Goal: Task Accomplishment & Management: Manage account settings

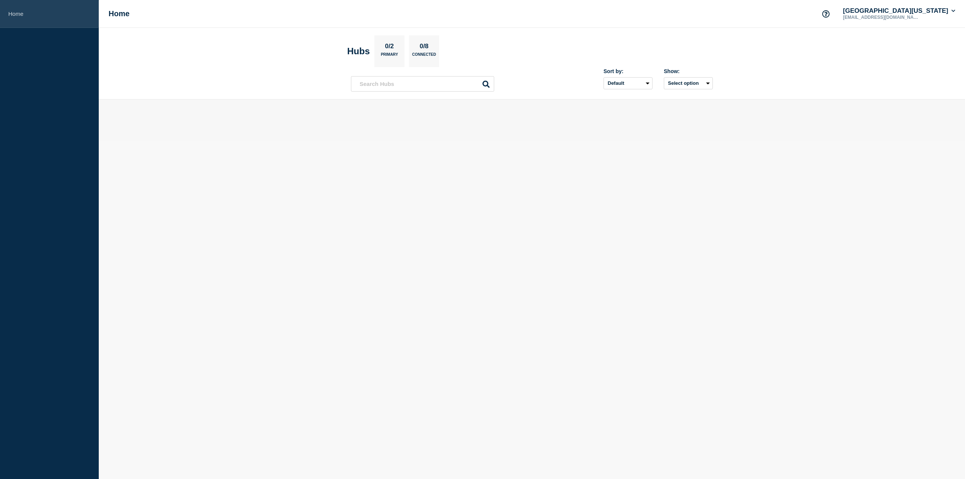
click at [17, 12] on link "Home" at bounding box center [49, 14] width 99 height 28
click at [121, 14] on h1 "Home" at bounding box center [119, 13] width 21 height 9
click at [641, 82] on select "Default Last added Last updated Most active A-Z" at bounding box center [627, 83] width 49 height 12
drag, startPoint x: 641, startPoint y: 82, endPoint x: 652, endPoint y: 82, distance: 10.9
click at [641, 82] on select "Default Last added Last updated Most active A-Z" at bounding box center [627, 83] width 49 height 12
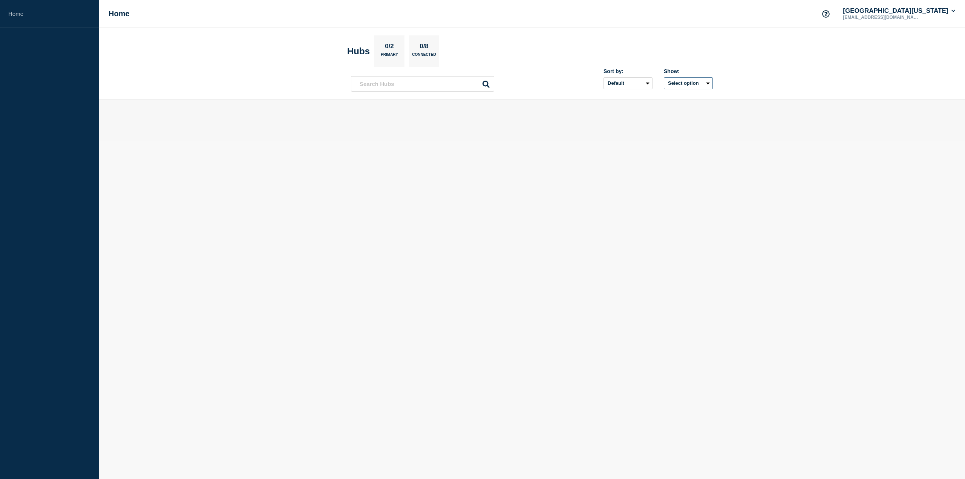
click at [688, 82] on button "Select option" at bounding box center [688, 83] width 49 height 12
click at [688, 82] on button "Select option All Open incidents Hubs" at bounding box center [688, 83] width 49 height 12
click at [397, 49] on p "0/2" at bounding box center [389, 48] width 15 height 10
click at [385, 49] on p "0/2" at bounding box center [389, 48] width 15 height 10
click at [358, 54] on h2 "Hubs" at bounding box center [358, 51] width 23 height 11
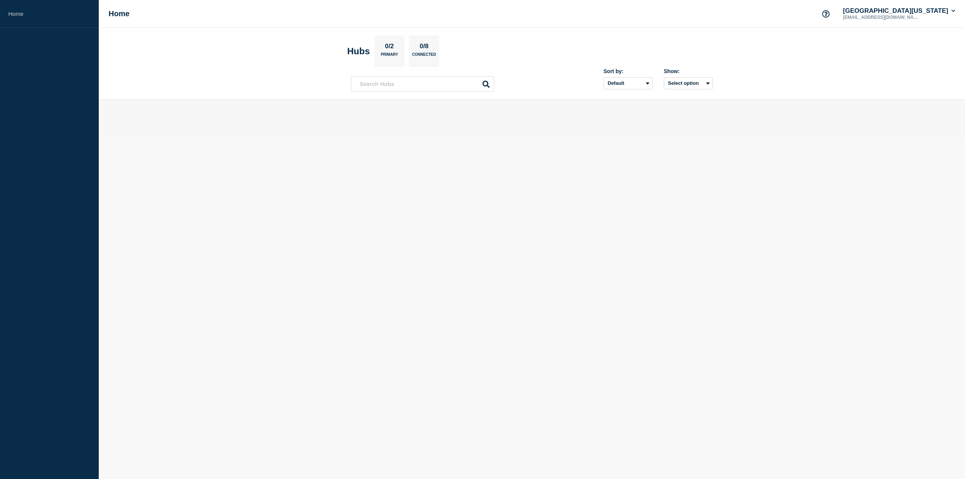
click at [431, 48] on p "0/8" at bounding box center [424, 48] width 15 height 10
click at [424, 53] on p "Connected" at bounding box center [424, 56] width 24 height 8
click at [430, 47] on p "0/8" at bounding box center [424, 48] width 15 height 10
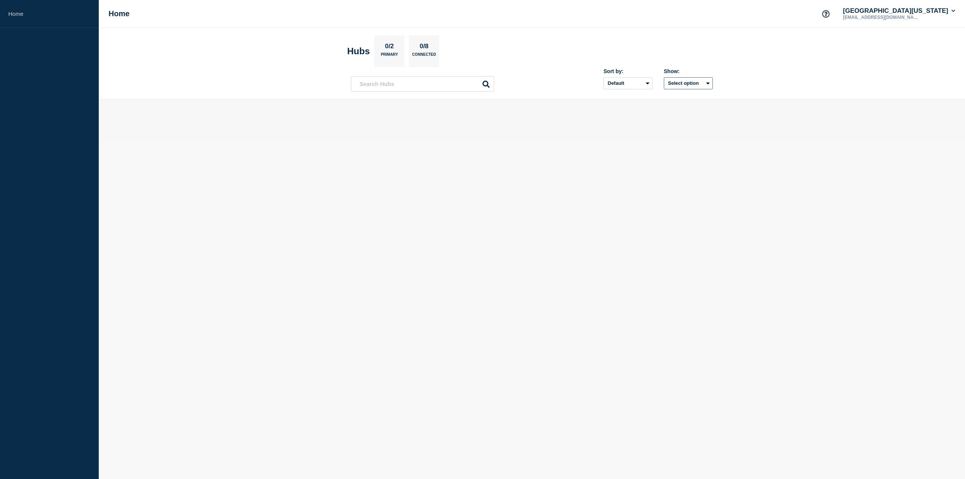
click at [696, 86] on button "Select option" at bounding box center [688, 83] width 49 height 12
click at [680, 110] on span "Open incidents Hubs" at bounding box center [685, 112] width 41 height 11
click at [690, 84] on button "Select option" at bounding box center [688, 83] width 49 height 12
click at [659, 111] on input "openIncidentsHubs checkbox" at bounding box center [658, 110] width 5 height 5
click at [673, 83] on button "Selected" at bounding box center [688, 83] width 49 height 12
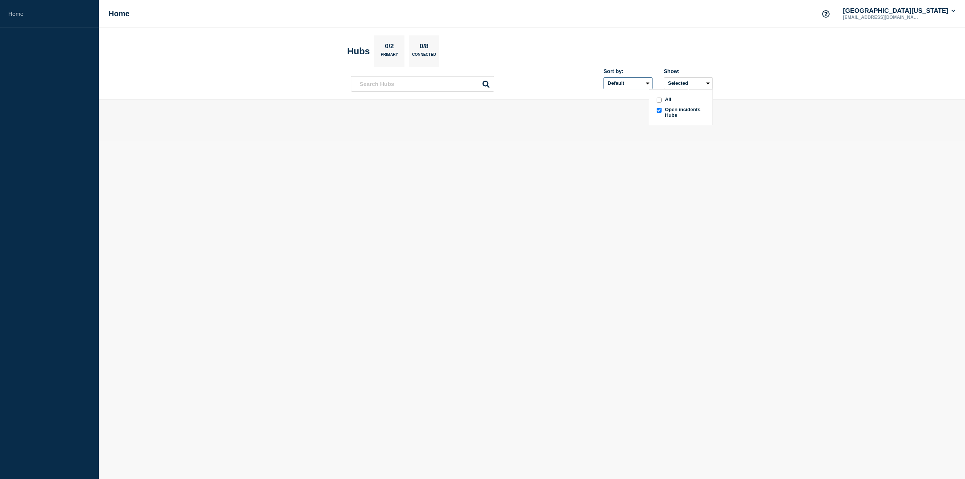
click at [638, 83] on select "Default Last added Last updated Most active A-Z" at bounding box center [627, 83] width 49 height 12
click at [603, 77] on select "Default Last added Last updated Most active A-Z" at bounding box center [627, 83] width 49 height 12
click at [647, 78] on select "Default Last added Last updated Most active A-Z" at bounding box center [627, 83] width 49 height 12
select select "position"
click at [603, 77] on select "Default Last added Last updated Most active A-Z" at bounding box center [627, 83] width 49 height 12
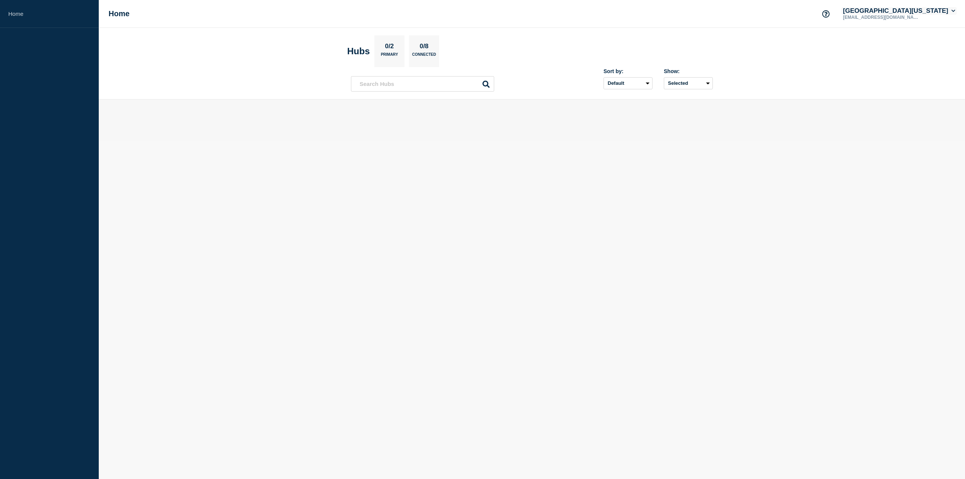
click at [950, 12] on button "[GEOGRAPHIC_DATA][US_STATE]" at bounding box center [898, 11] width 115 height 8
click at [918, 71] on link "User settings" at bounding box center [912, 71] width 33 height 6
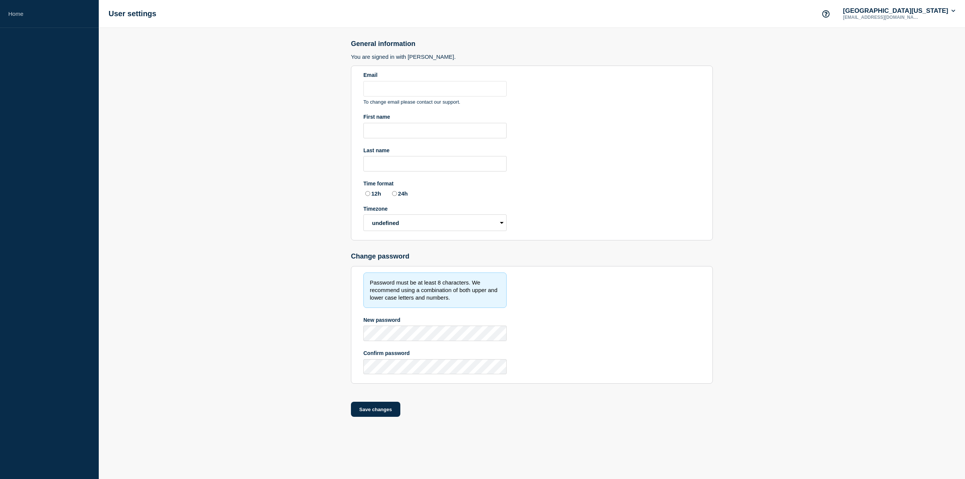
type input "[EMAIL_ADDRESS][DOMAIN_NAME]"
radio input "true"
select select "hub"
click at [365, 192] on label "12h" at bounding box center [372, 193] width 18 height 7
click at [365, 192] on input "12h" at bounding box center [367, 193] width 5 height 5
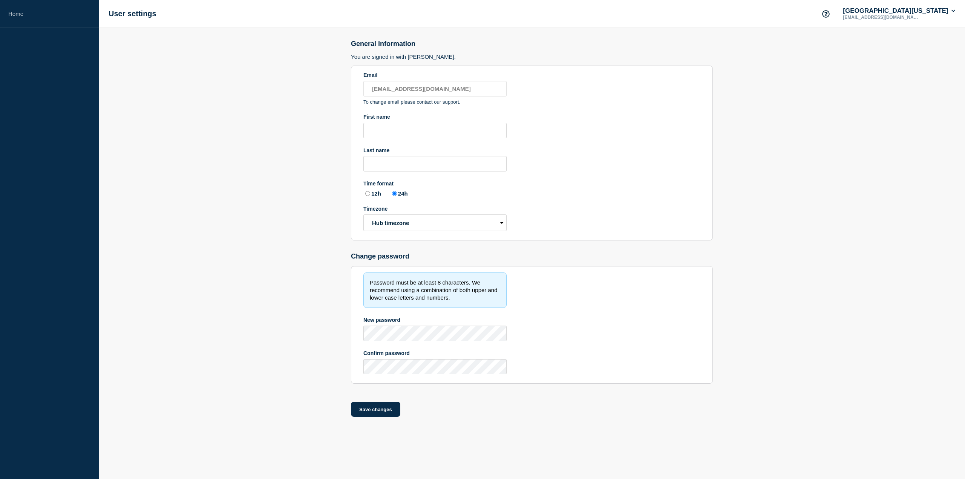
radio input "true"
radio input "false"
click at [471, 215] on select "Hub timezone Local timezone (UTC/GMT+00:00) UTC" at bounding box center [434, 222] width 143 height 17
select select "local"
click at [363, 214] on select "Hub timezone Local timezone (UTC/GMT+00:00) UTC" at bounding box center [434, 222] width 143 height 17
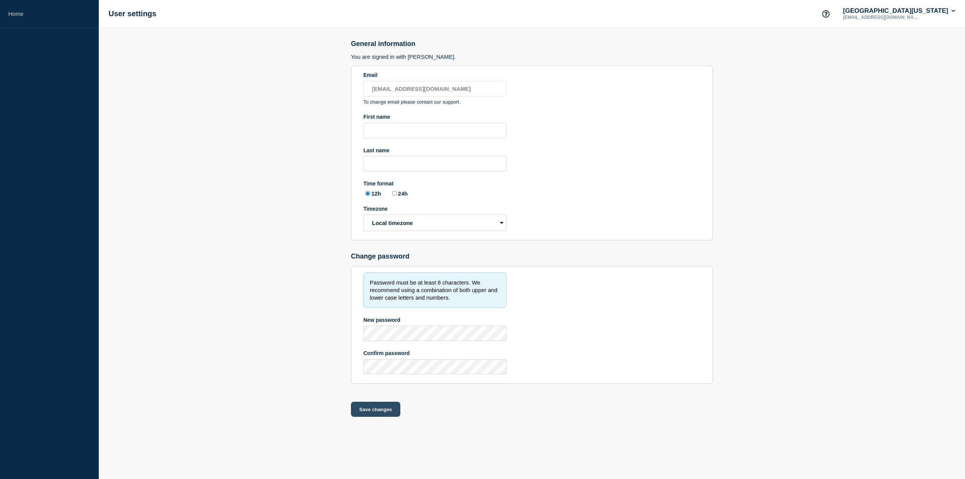
click at [383, 407] on button "Save changes" at bounding box center [375, 409] width 49 height 15
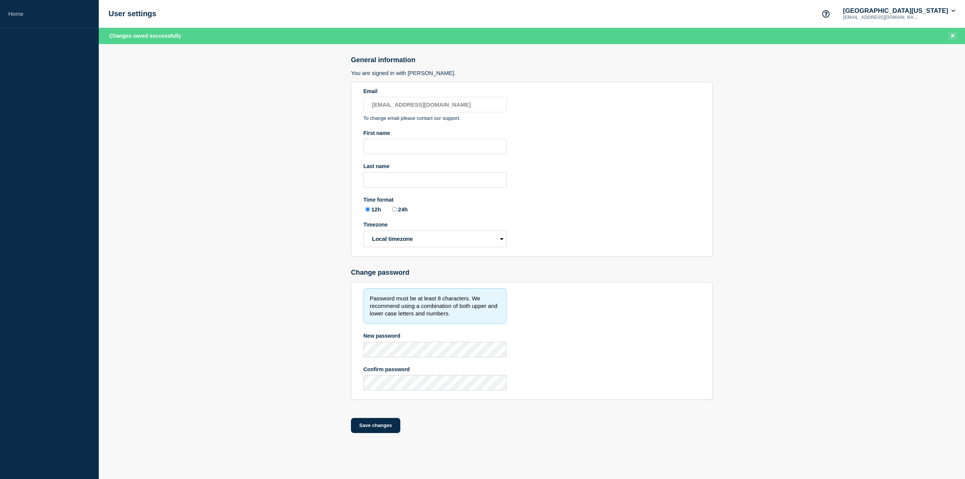
click at [952, 37] on icon "Close banner" at bounding box center [952, 35] width 3 height 5
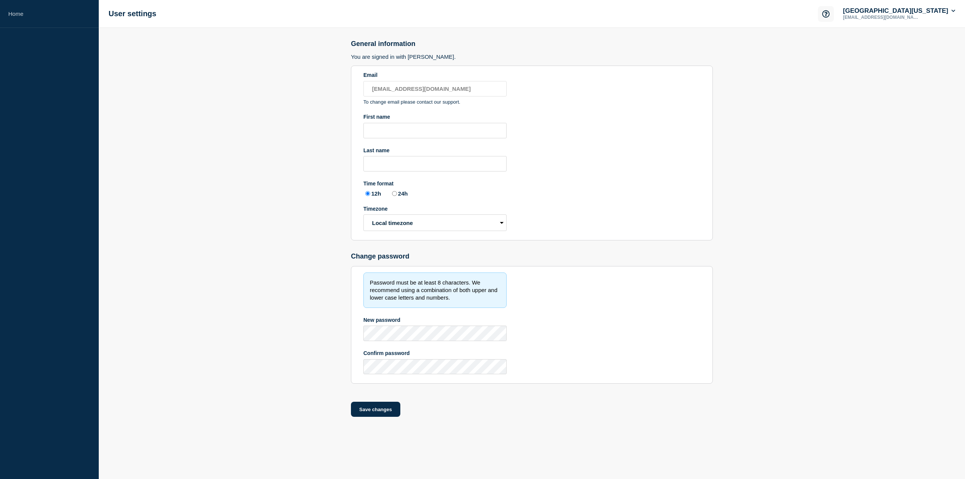
click at [829, 15] on icon "Support" at bounding box center [826, 14] width 8 height 8
click at [140, 15] on h1 "User settings" at bounding box center [133, 13] width 48 height 9
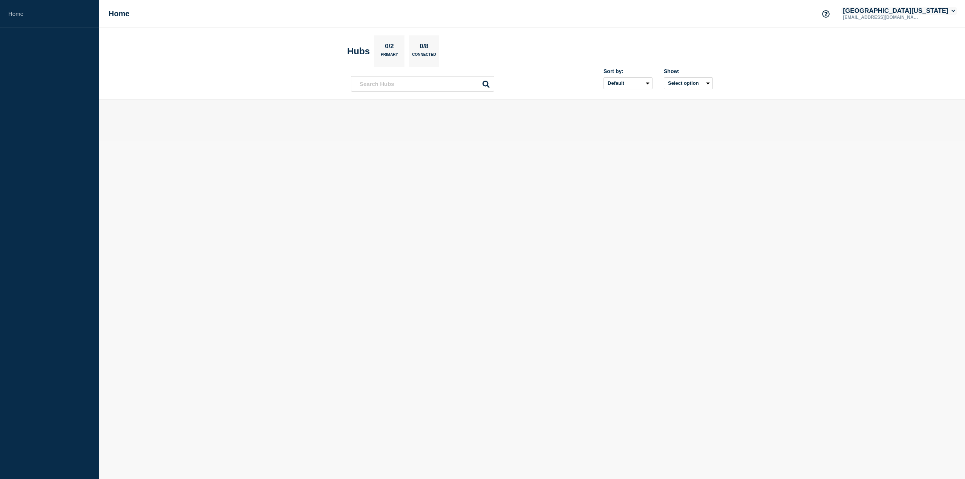
click at [953, 8] on button "[GEOGRAPHIC_DATA][US_STATE]" at bounding box center [898, 11] width 115 height 8
click at [954, 9] on icon at bounding box center [953, 11] width 4 height 5
click at [710, 82] on button "Select option" at bounding box center [688, 83] width 49 height 12
click at [656, 110] on input "openIncidentsHubs checkbox" at bounding box center [658, 110] width 5 height 5
click at [649, 83] on select "Default Last added Last updated Most active A-Z" at bounding box center [627, 83] width 49 height 12
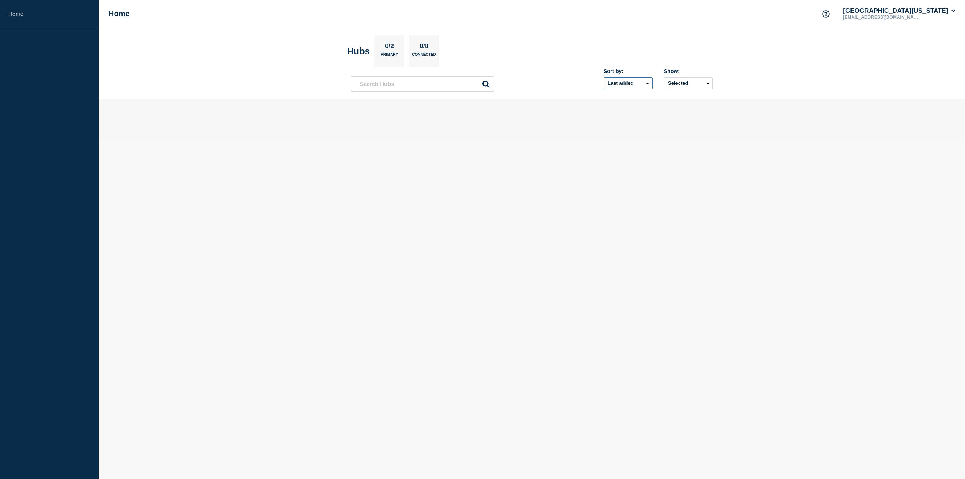
click at [603, 77] on select "Default Last added Last updated Most active A-Z" at bounding box center [627, 83] width 49 height 12
click at [646, 81] on select "Default Last added Last updated Most active A-Z" at bounding box center [627, 83] width 49 height 12
select select "position"
click at [603, 77] on select "Default Last added Last updated Most active A-Z" at bounding box center [627, 83] width 49 height 12
click at [709, 83] on button "Selected" at bounding box center [688, 83] width 49 height 12
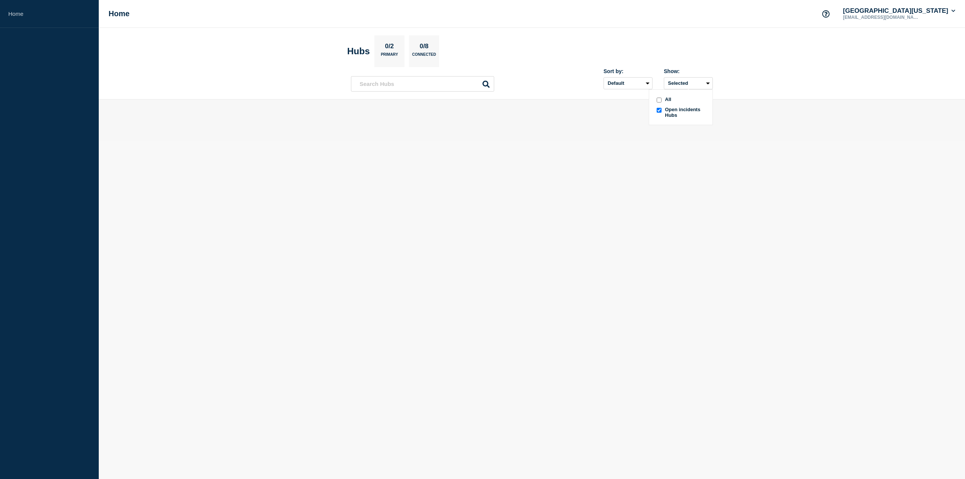
click at [659, 101] on input "all checkbox" at bounding box center [658, 100] width 5 height 5
click at [730, 174] on body "Home Home University of Illinois wlim@uic.edu Hubs 0/2 Primary 0/8 Connected So…" at bounding box center [482, 239] width 965 height 479
click at [19, 13] on link "Home" at bounding box center [49, 14] width 99 height 28
click at [121, 14] on h1 "Home" at bounding box center [119, 13] width 21 height 9
click at [951, 13] on icon at bounding box center [953, 11] width 4 height 5
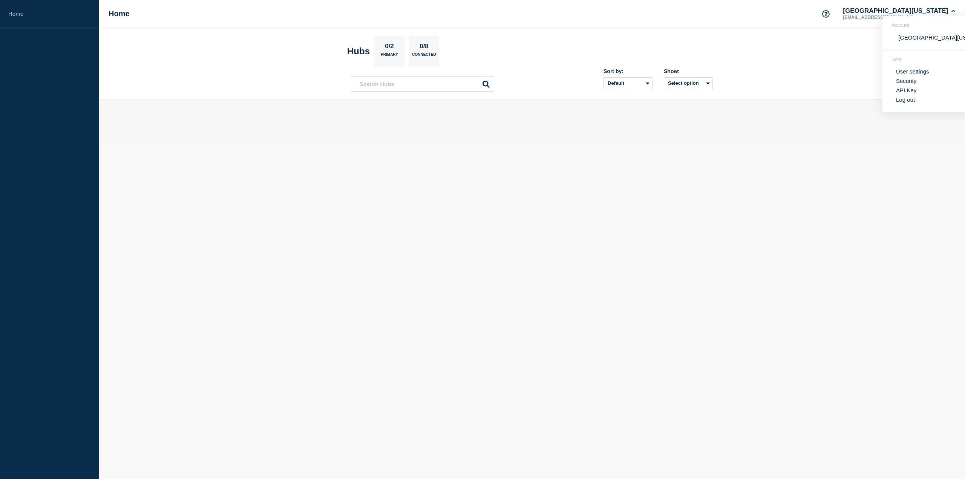
click at [907, 90] on link "API Key" at bounding box center [906, 90] width 20 height 6
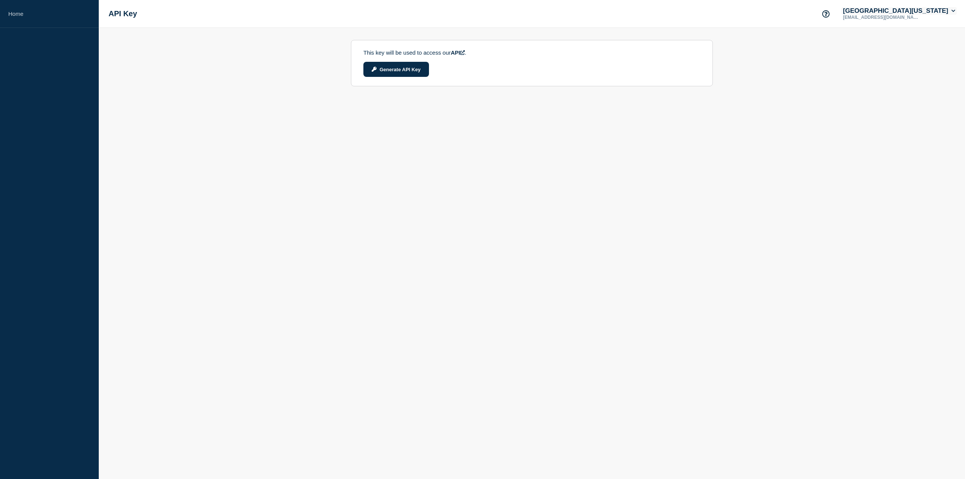
click at [954, 10] on icon at bounding box center [953, 11] width 4 height 5
click at [908, 81] on link "Security" at bounding box center [906, 81] width 20 height 6
click at [955, 9] on button "[GEOGRAPHIC_DATA][US_STATE]" at bounding box center [898, 11] width 115 height 8
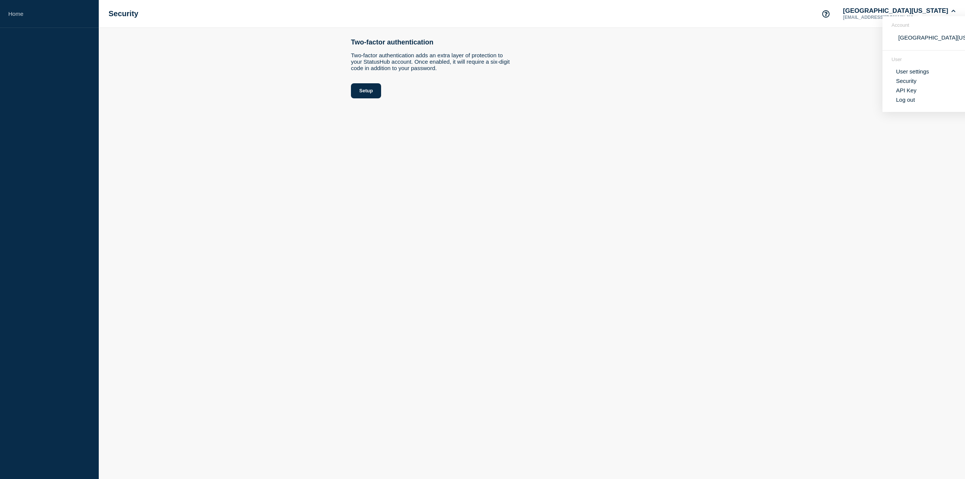
click at [907, 70] on link "User settings" at bounding box center [912, 71] width 33 height 6
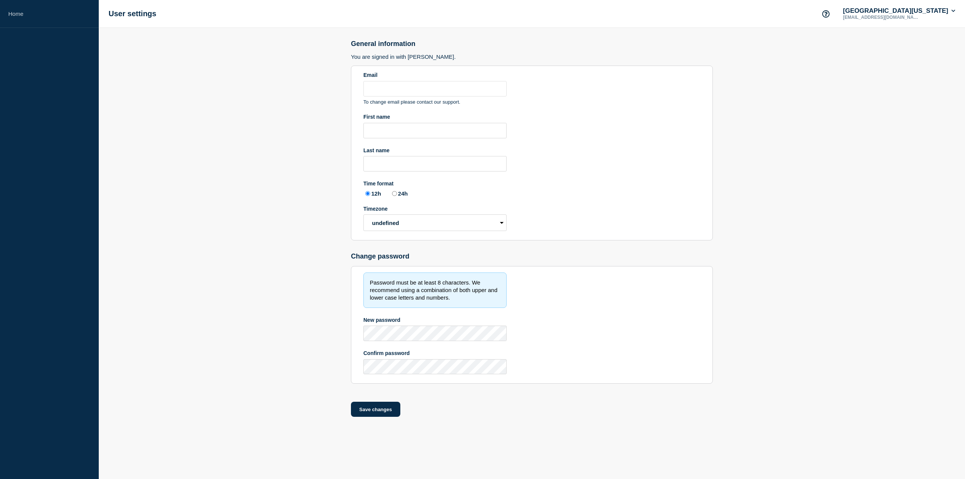
type input "[EMAIL_ADDRESS][DOMAIN_NAME]"
radio input "true"
select select "local"
click at [955, 12] on icon at bounding box center [953, 11] width 4 height 5
click at [809, 15] on div "User settings University of Illinois wlim@uic.edu Account University of Illinoi…" at bounding box center [532, 14] width 866 height 28
